Goal: Transaction & Acquisition: Purchase product/service

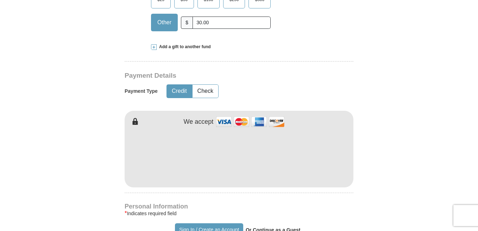
scroll to position [289, 0]
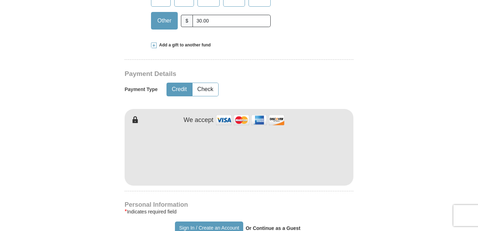
type input "30.00"
type input "Chandra"
type input "[PERSON_NAME]"
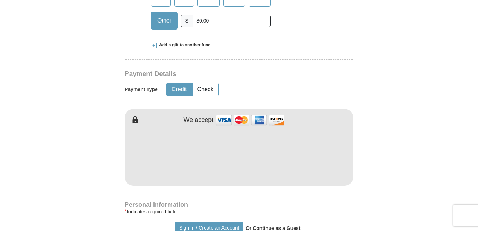
type input "[EMAIL_ADDRESS][DOMAIN_NAME]"
type input "[STREET_ADDRESS]"
type input "[GEOGRAPHIC_DATA]"
select select "OH"
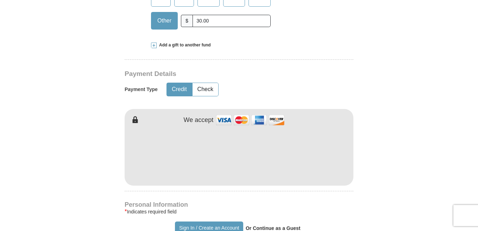
type input "43040"
type input "6143275074"
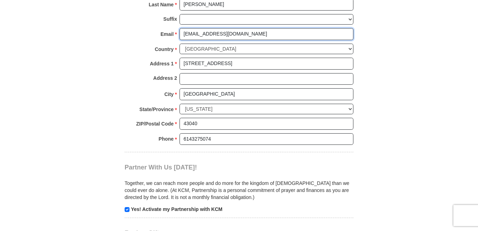
scroll to position [552, 0]
